Goal: Use online tool/utility: Utilize a website feature to perform a specific function

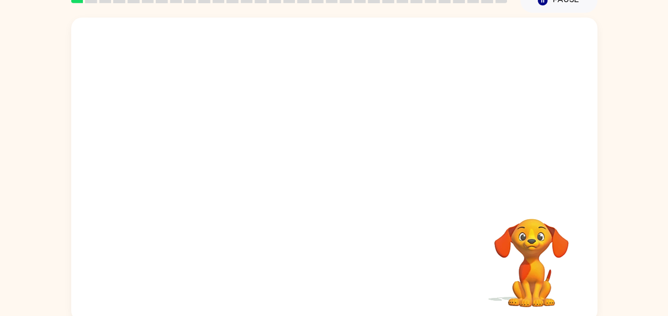
scroll to position [53, 0]
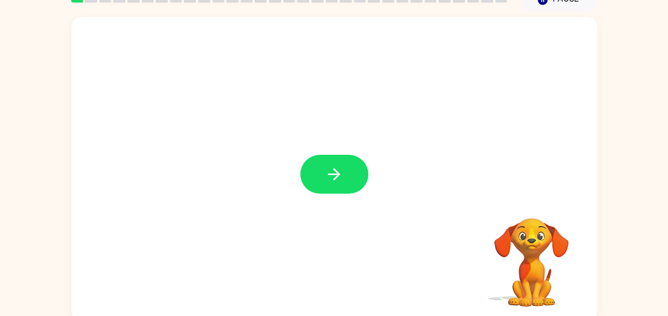
click at [353, 173] on button "button" at bounding box center [334, 174] width 68 height 39
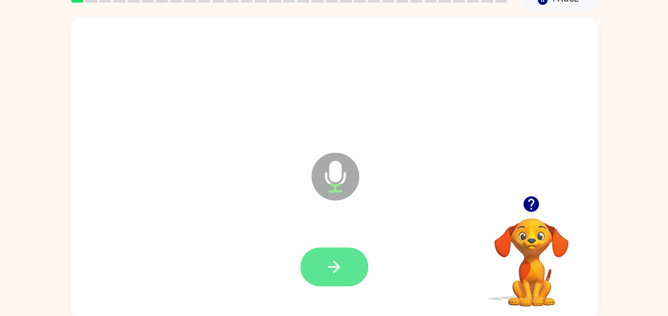
click at [332, 256] on button "button" at bounding box center [334, 266] width 68 height 39
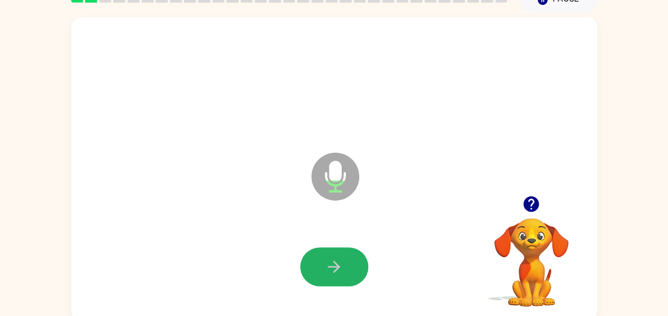
click at [332, 256] on button "button" at bounding box center [334, 266] width 68 height 39
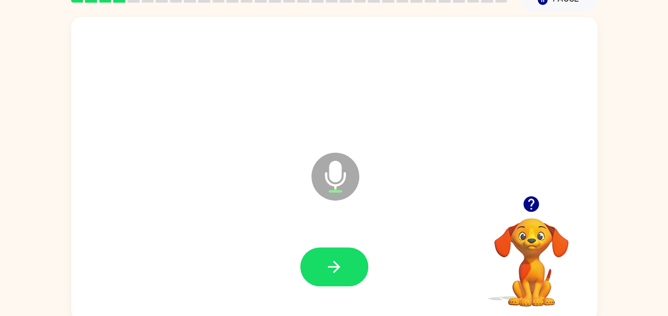
scroll to position [0, 0]
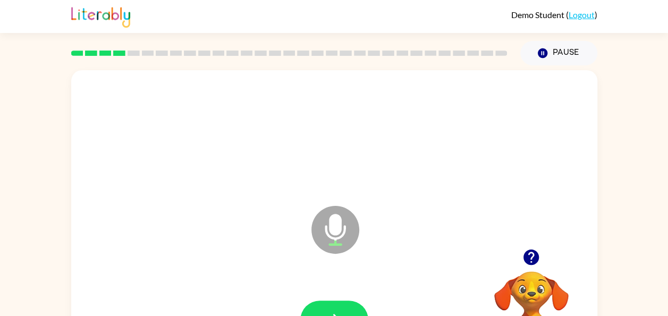
click at [382, 48] on div at bounding box center [289, 53] width 449 height 37
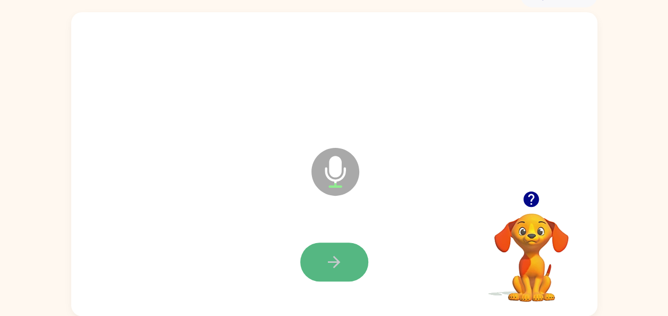
click at [328, 258] on icon "button" at bounding box center [334, 261] width 19 height 19
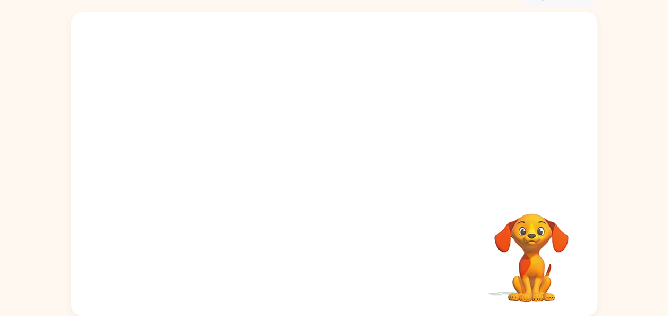
scroll to position [0, 0]
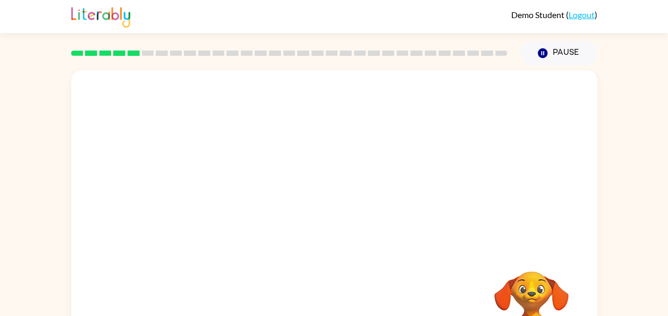
click at [263, 49] on div at bounding box center [289, 53] width 449 height 37
